Goal: Task Accomplishment & Management: Use online tool/utility

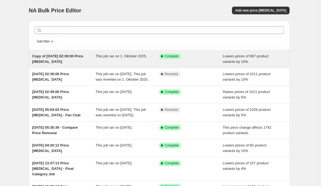
click at [54, 55] on div "Copy of [DATE] 02:39:00 Price [MEDICAL_DATA]" at bounding box center [64, 58] width 64 height 11
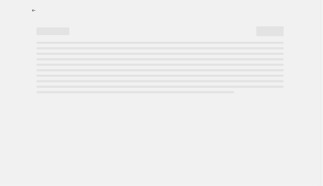
select select "percentage"
select select "product_status"
select select "not_equal"
select select "archived"
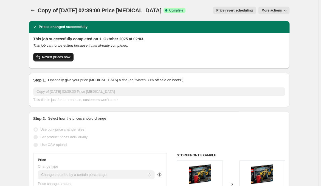
click at [66, 55] on span "Revert prices now" at bounding box center [56, 57] width 28 height 4
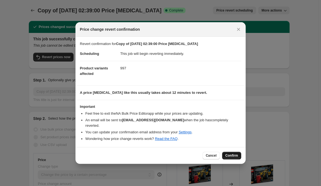
click at [227, 153] on span "Confirm" at bounding box center [231, 155] width 13 height 4
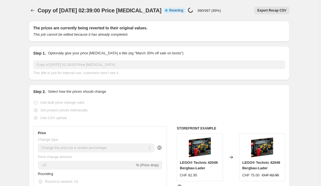
select select "percentage"
select select "product_status"
select select "not_equal"
select select "archived"
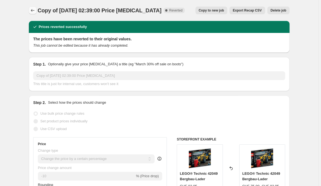
click at [35, 8] on icon "Price change jobs" at bounding box center [32, 10] width 5 height 5
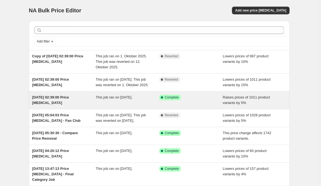
click at [192, 97] on div "Success Complete Complete" at bounding box center [186, 97] width 55 height 5
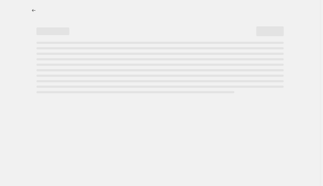
select select "percentage"
select select "no_change"
select select "product_status"
select select "not_equal"
select select "archived"
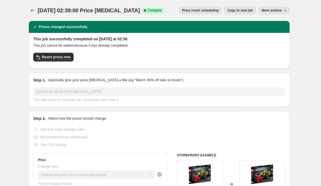
click at [242, 11] on span "Copy to new job" at bounding box center [240, 10] width 26 height 4
select select "percentage"
select select "no_change"
select select "product_status"
select select "not_equal"
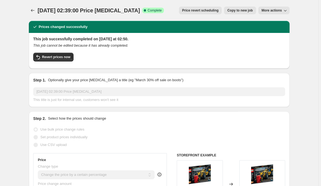
select select "archived"
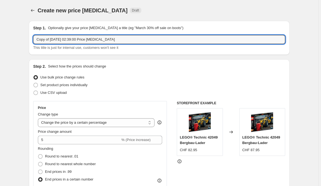
drag, startPoint x: 93, startPoint y: 39, endPoint x: 33, endPoint y: 39, distance: 60.3
click at [34, 39] on input "Copy of [DATE] 02:39:00 Price [MEDICAL_DATA]" at bounding box center [159, 39] width 252 height 9
click at [101, 36] on input "Price [MEDICAL_DATA]" at bounding box center [159, 39] width 252 height 9
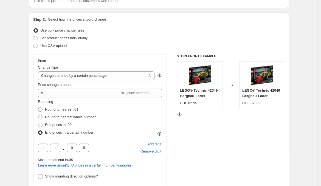
scroll to position [55, 0]
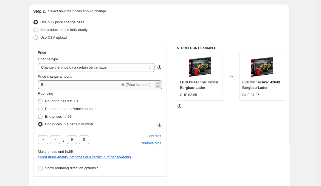
type input "Price [MEDICAL_DATA]"
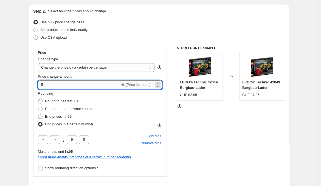
drag, startPoint x: 67, startPoint y: 78, endPoint x: 27, endPoint y: 77, distance: 39.8
click at [38, 80] on input "5" at bounding box center [79, 84] width 82 height 9
click at [159, 86] on icon at bounding box center [158, 87] width 3 height 2
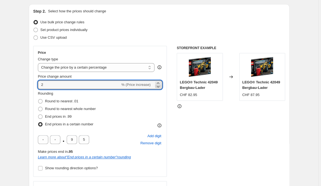
click at [159, 86] on icon at bounding box center [158, 87] width 3 height 2
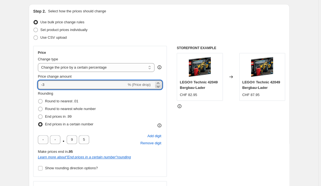
click at [159, 86] on icon at bounding box center [158, 87] width 3 height 2
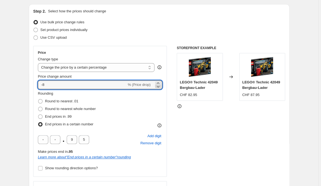
click at [159, 86] on icon at bounding box center [158, 87] width 3 height 2
type input "-12"
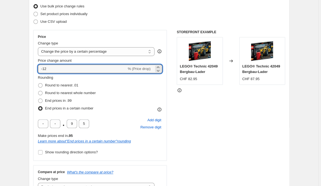
scroll to position [83, 0]
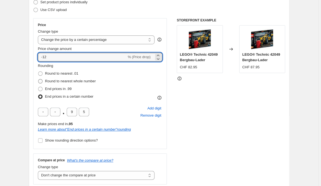
click at [74, 79] on span "Round to nearest whole number" at bounding box center [70, 81] width 51 height 4
click at [38, 79] on input "Round to nearest whole number" at bounding box center [38, 79] width 0 height 0
radio input "true"
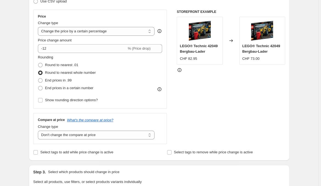
scroll to position [110, 0]
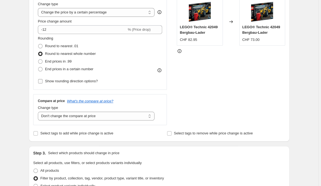
click at [85, 79] on span "Show rounding direction options?" at bounding box center [71, 81] width 53 height 4
click at [43, 79] on input "Show rounding direction options?" at bounding box center [40, 81] width 4 height 4
checkbox input "true"
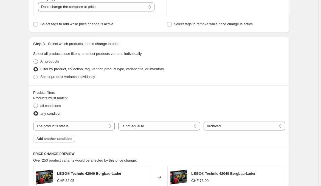
scroll to position [276, 0]
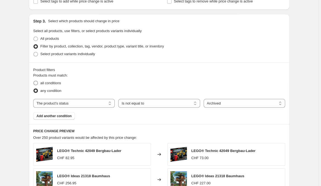
click at [56, 81] on span "all conditions" at bounding box center [50, 83] width 21 height 4
click at [34, 81] on input "all conditions" at bounding box center [33, 81] width 0 height 0
radio input "true"
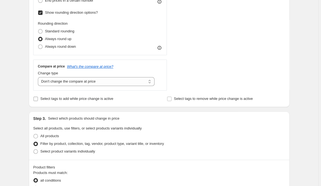
scroll to position [110, 0]
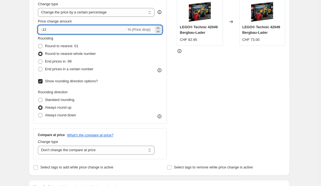
click at [60, 25] on input "-12" at bounding box center [82, 29] width 89 height 9
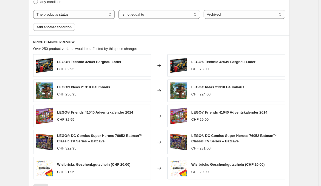
scroll to position [386, 0]
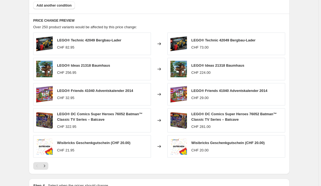
click at [246, 162] on div at bounding box center [159, 166] width 252 height 8
click at [238, 135] on div "Wisibricks Geschenkgutschein (CHF 20.00) CHF 20.00" at bounding box center [226, 146] width 118 height 22
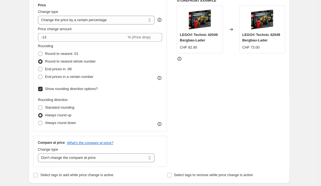
scroll to position [55, 0]
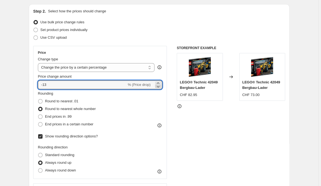
click at [158, 84] on icon at bounding box center [157, 86] width 5 height 5
click at [159, 84] on icon at bounding box center [157, 86] width 5 height 5
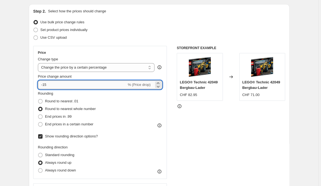
click at [66, 80] on input "-15" at bounding box center [82, 84] width 89 height 9
type input "-13"
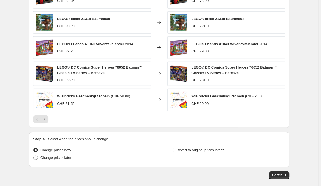
scroll to position [435, 0]
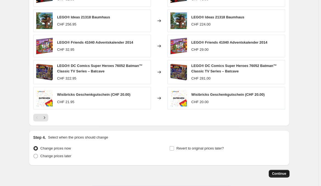
click at [275, 171] on span "Continue" at bounding box center [279, 173] width 14 height 4
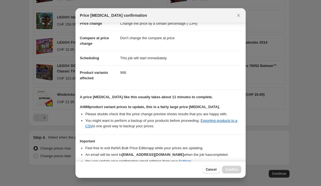
scroll to position [29, 0]
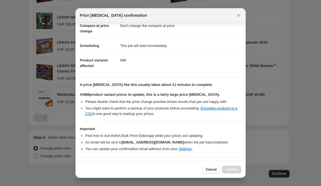
click at [146, 163] on b "I understand that this price [MEDICAL_DATA] will affect 988 product variants" at bounding box center [152, 165] width 130 height 4
click at [84, 163] on input "I understand that this price [MEDICAL_DATA] will affect 988 product variants" at bounding box center [82, 165] width 4 height 4
checkbox input "true"
click at [230, 168] on button "Confirm" at bounding box center [231, 170] width 19 height 8
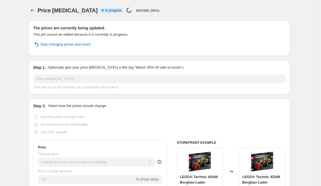
select select "percentage"
select select "no_change"
select select "product_status"
select select "not_equal"
select select "archived"
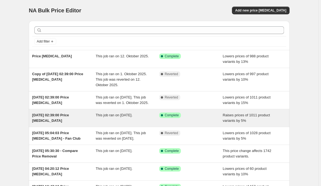
click at [57, 113] on span "[DATE] 02:39:00 Price [MEDICAL_DATA]" at bounding box center [50, 118] width 37 height 10
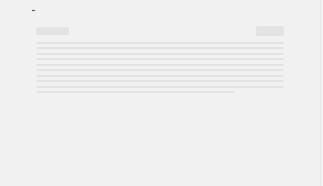
select select "percentage"
select select "no_change"
select select "product_status"
select select "not_equal"
select select "archived"
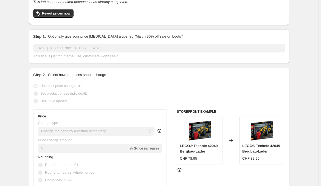
scroll to position [55, 0]
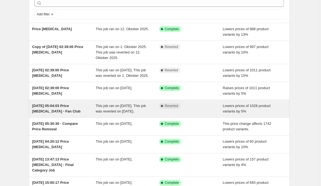
scroll to position [27, 0]
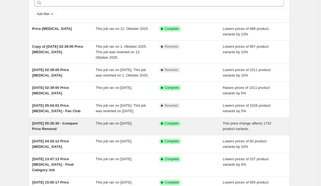
click at [60, 127] on span "[DATE] 05:30:30 - Compare Price Removal" at bounding box center [55, 126] width 46 height 10
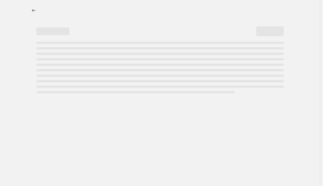
select select "no_change"
select select "remove"
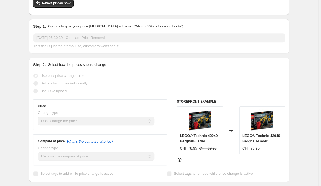
scroll to position [55, 0]
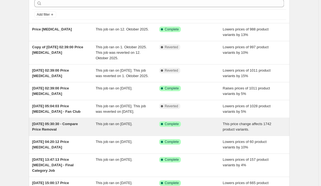
scroll to position [27, 0]
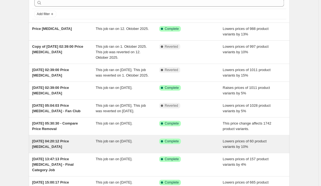
click at [64, 138] on div "[DATE] 04:20:12 Price [MEDICAL_DATA]" at bounding box center [64, 143] width 64 height 11
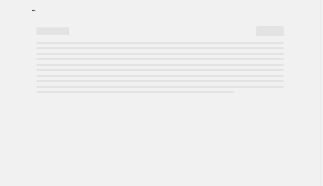
select select "percentage"
select select "no_change"
select select "collection"
select select "product_status"
select select "not_equal"
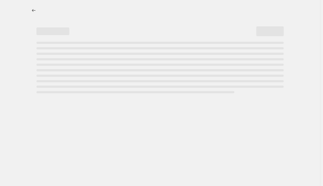
select select "archived"
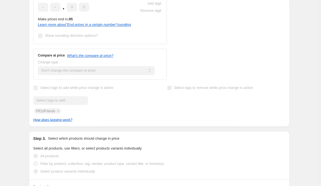
scroll to position [138, 0]
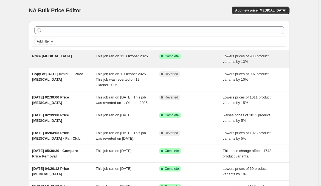
click at [64, 54] on span "Price [MEDICAL_DATA]" at bounding box center [52, 56] width 40 height 4
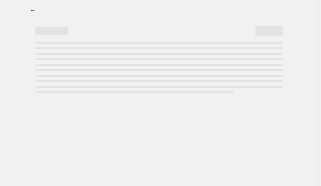
select select "percentage"
select select "no_change"
select select "product_status"
select select "not_equal"
select select "archived"
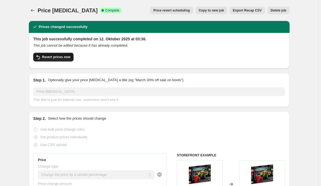
click at [70, 55] on span "Revert prices now" at bounding box center [56, 57] width 28 height 4
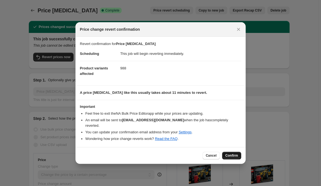
click at [231, 153] on span "Confirm" at bounding box center [231, 155] width 13 height 4
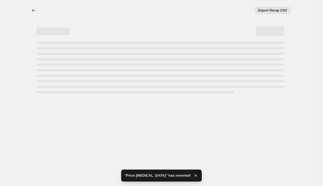
select select "percentage"
select select "no_change"
select select "product_status"
select select "not_equal"
select select "archived"
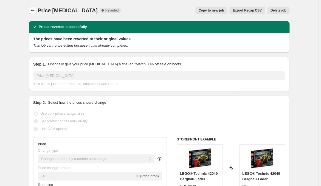
click at [35, 8] on icon "Price change jobs" at bounding box center [32, 10] width 5 height 5
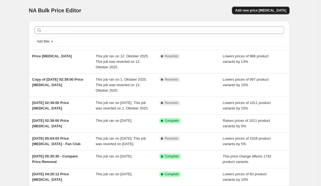
click at [273, 9] on span "Add new price [MEDICAL_DATA]" at bounding box center [260, 10] width 51 height 4
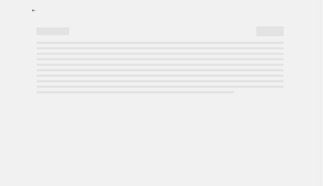
select select "percentage"
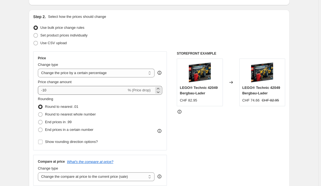
scroll to position [55, 0]
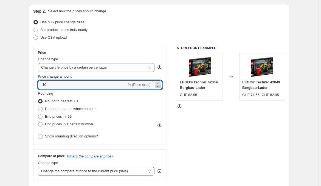
click at [158, 86] on icon at bounding box center [158, 87] width 3 height 2
type input "-13"
click at [84, 107] on span "Round to nearest whole number" at bounding box center [70, 109] width 51 height 4
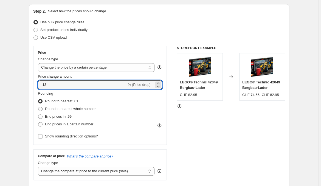
click at [38, 107] on input "Round to nearest whole number" at bounding box center [38, 107] width 0 height 0
radio input "true"
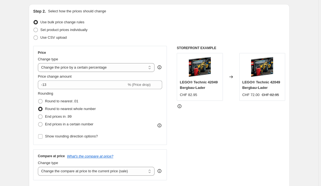
scroll to position [83, 0]
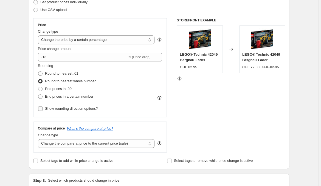
click at [93, 106] on span "Show rounding direction options?" at bounding box center [71, 108] width 53 height 4
click at [43, 106] on input "Show rounding direction options?" at bounding box center [40, 108] width 4 height 4
checkbox input "true"
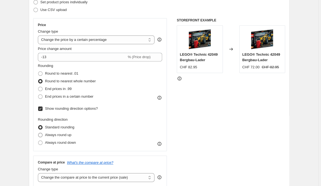
click at [71, 133] on span "Always round up" at bounding box center [58, 135] width 26 height 4
click at [38, 133] on input "Always round up" at bounding box center [38, 133] width 0 height 0
radio input "true"
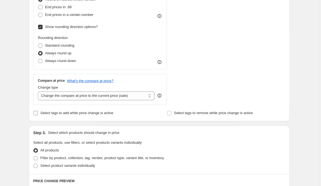
scroll to position [193, 0]
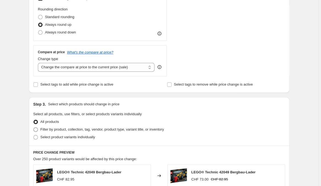
click at [97, 127] on span "Filter by product, collection, tag, vendor, product type, variant title, or inv…" at bounding box center [101, 129] width 123 height 5
click at [34, 127] on input "Filter by product, collection, tag, vendor, product type, variant title, or inv…" at bounding box center [33, 127] width 0 height 0
radio input "true"
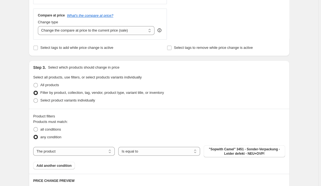
scroll to position [248, 0]
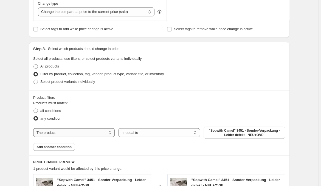
select select "product_status"
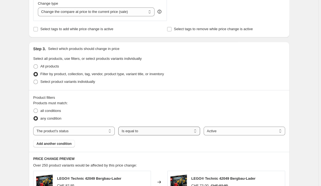
select select "not_equal"
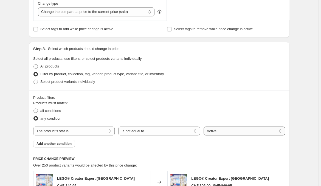
select select "archived"
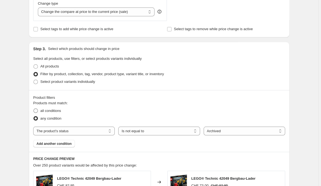
click at [54, 107] on label "all conditions" at bounding box center [47, 111] width 28 height 8
click at [34, 108] on input "all conditions" at bounding box center [33, 108] width 0 height 0
radio input "true"
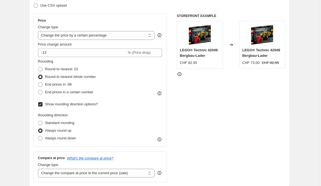
scroll to position [83, 0]
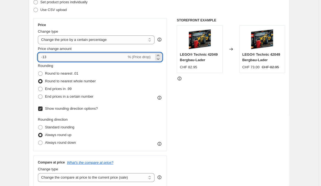
click at [63, 53] on input "-13" at bounding box center [82, 57] width 89 height 9
click at [159, 53] on icon at bounding box center [157, 55] width 5 height 5
click at [158, 99] on div "Rounding Round to nearest .01 Round to nearest whole number End prices in .99 E…" at bounding box center [100, 104] width 124 height 83
click at [159, 56] on icon at bounding box center [157, 58] width 5 height 5
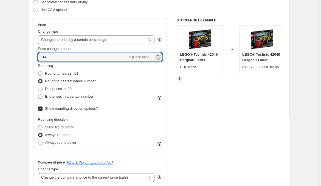
click at [181, 92] on div "STOREFRONT EXAMPLE LEGO® Technic 42049 Bergbau-Lader CHF 82.95 Changed to LEGO®…" at bounding box center [231, 102] width 108 height 168
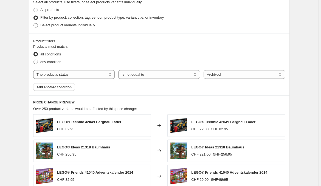
scroll to position [331, 0]
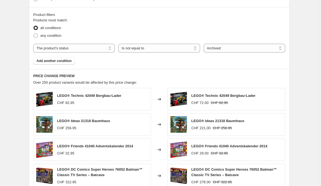
click at [256, 113] on div "LEGO® Ideas 21318 Baumhaus CHF 221.00 CHF 256.95" at bounding box center [226, 124] width 118 height 22
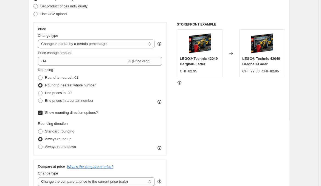
scroll to position [55, 0]
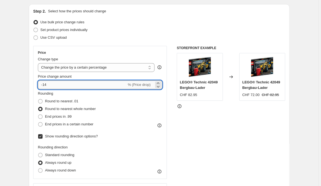
click at [61, 80] on input "-14" at bounding box center [82, 84] width 89 height 9
type input "-13"
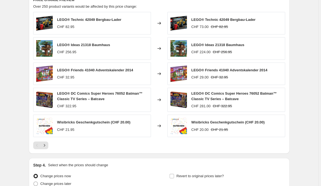
scroll to position [414, 0]
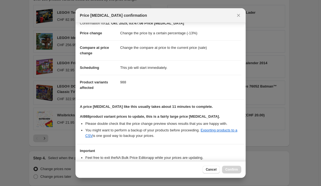
scroll to position [29, 0]
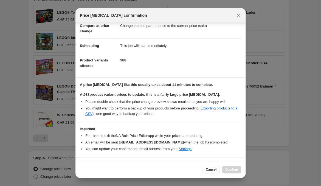
click at [113, 163] on b "I understand that this price [MEDICAL_DATA] will affect 988 product variants" at bounding box center [152, 165] width 130 height 4
click at [84, 163] on input "I understand that this price [MEDICAL_DATA] will affect 988 product variants" at bounding box center [82, 165] width 4 height 4
checkbox input "true"
click at [231, 169] on button "Confirm" at bounding box center [231, 170] width 19 height 8
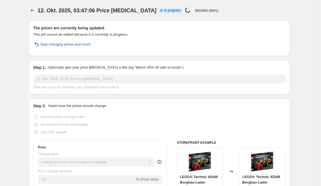
select select "percentage"
select select "product_status"
select select "not_equal"
select select "archived"
